Goal: Task Accomplishment & Management: Use online tool/utility

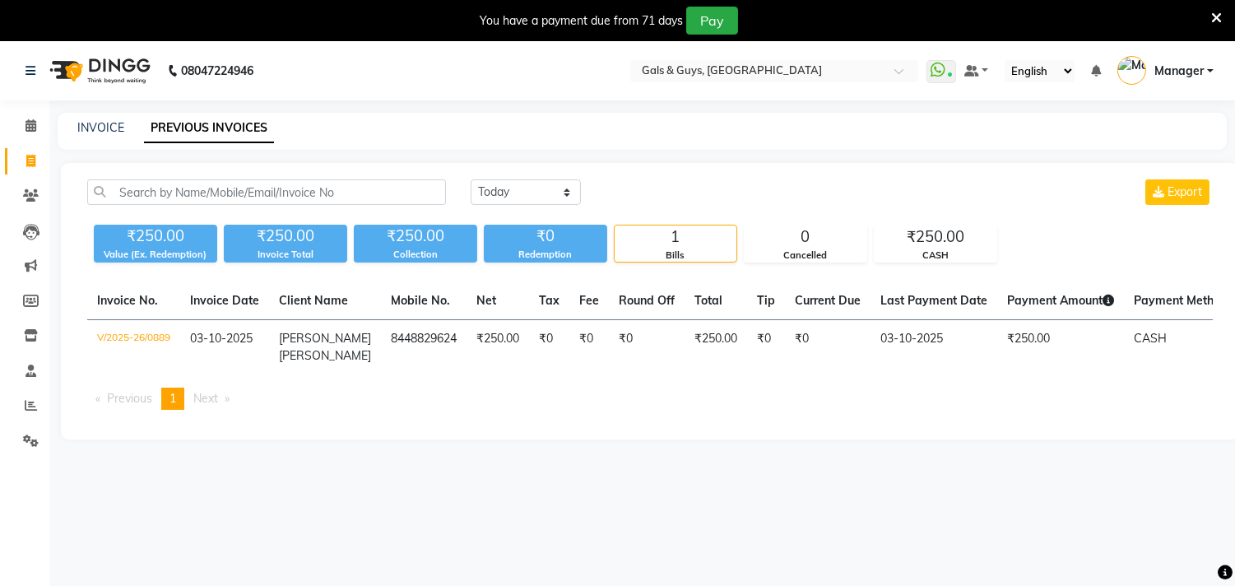
click at [1217, 18] on icon at bounding box center [1216, 18] width 11 height 15
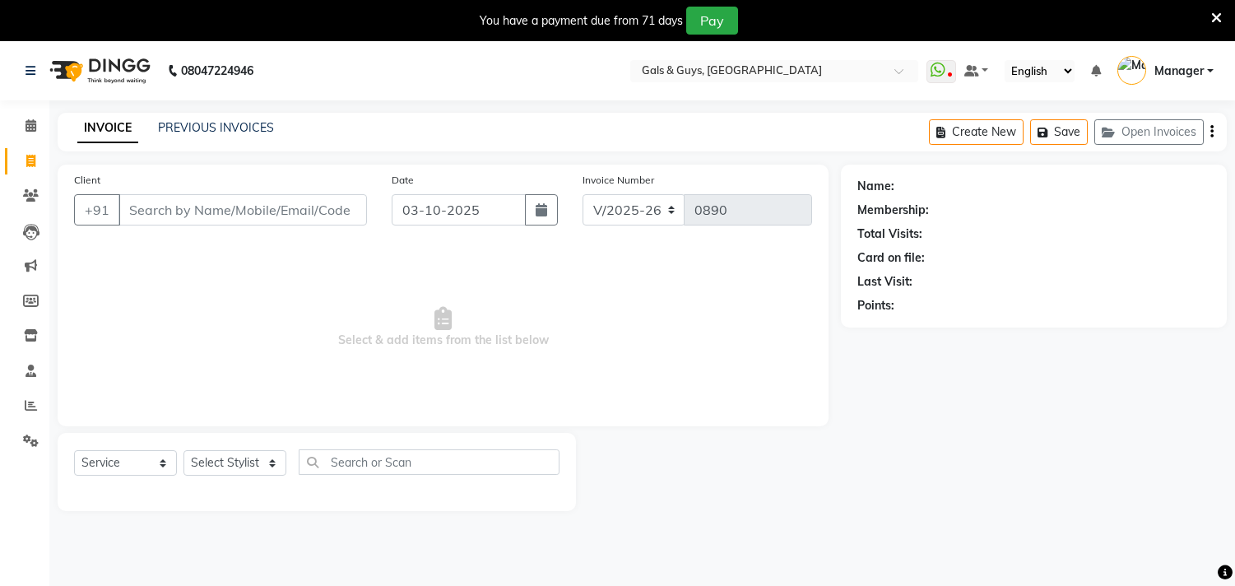
select select "7505"
select select "service"
click at [1217, 13] on icon at bounding box center [1216, 18] width 11 height 15
